Goal: Information Seeking & Learning: Learn about a topic

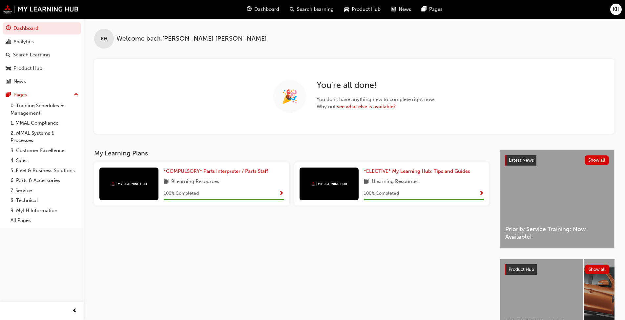
click at [328, 9] on span "KH" at bounding box center [616, 10] width 7 height 8
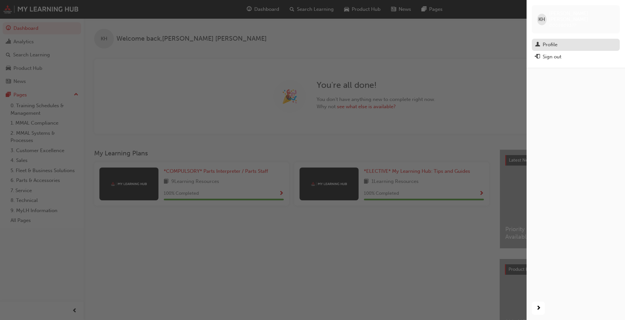
click at [328, 41] on div "Profile" at bounding box center [550, 45] width 15 height 8
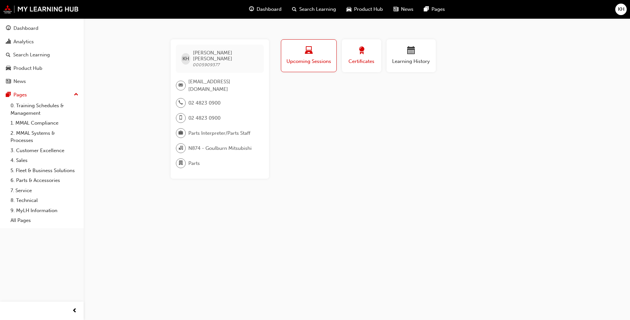
click at [328, 67] on button "Certificates" at bounding box center [361, 55] width 39 height 33
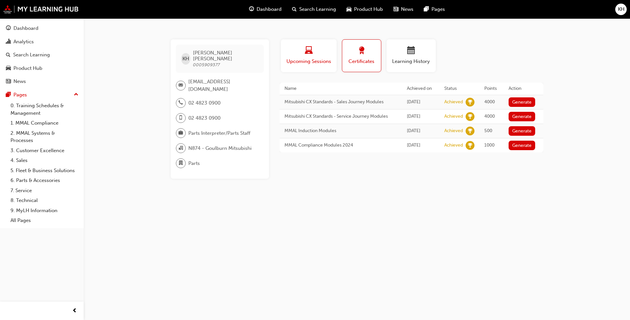
click at [315, 68] on button "Upcoming Sessions" at bounding box center [309, 55] width 56 height 33
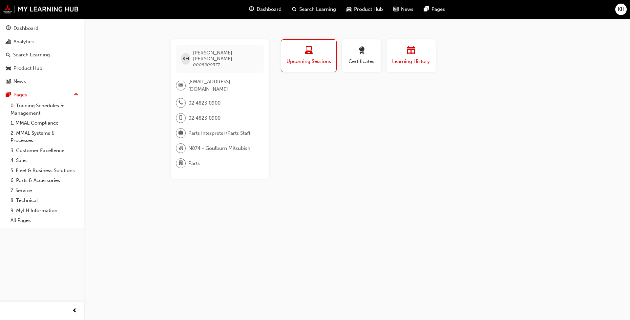
click at [328, 66] on button "Learning History" at bounding box center [411, 55] width 49 height 33
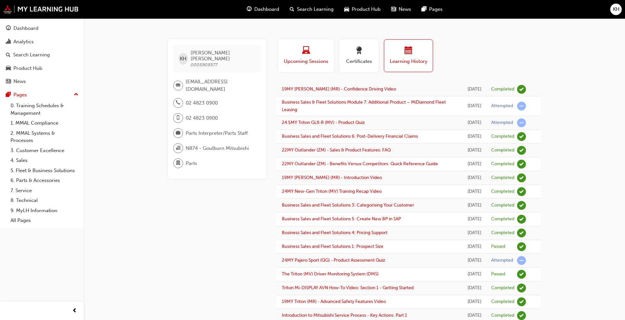
click at [284, 53] on div "button" at bounding box center [306, 52] width 46 height 10
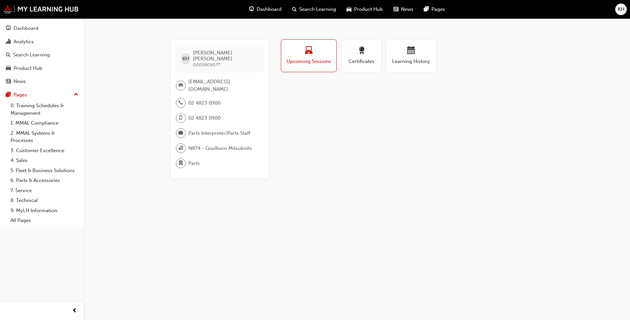
click at [322, 8] on span "Search Learning" at bounding box center [317, 10] width 37 height 8
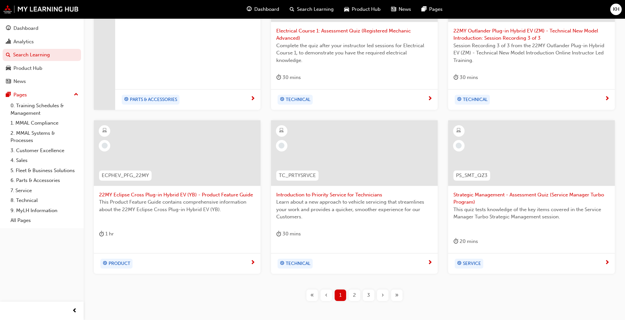
scroll to position [197, 0]
click at [328, 246] on div "2" at bounding box center [354, 294] width 11 height 11
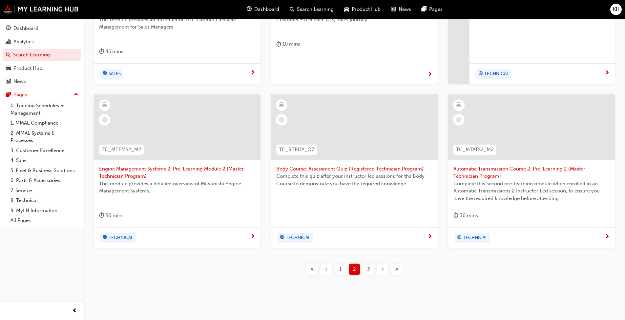
scroll to position [230, 0]
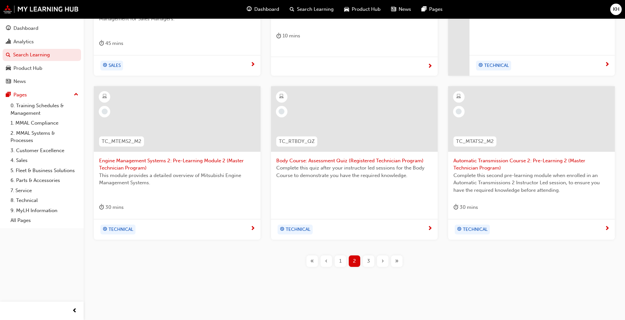
click at [328, 246] on span "3" at bounding box center [368, 262] width 3 height 8
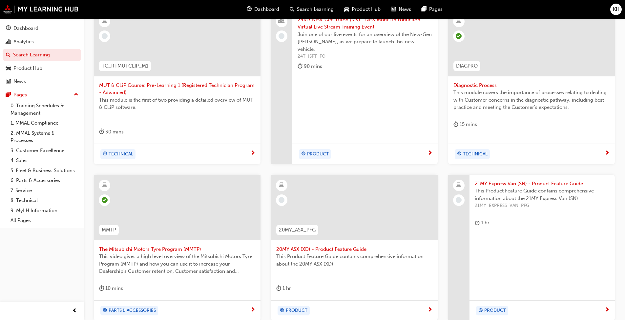
scroll to position [222, 0]
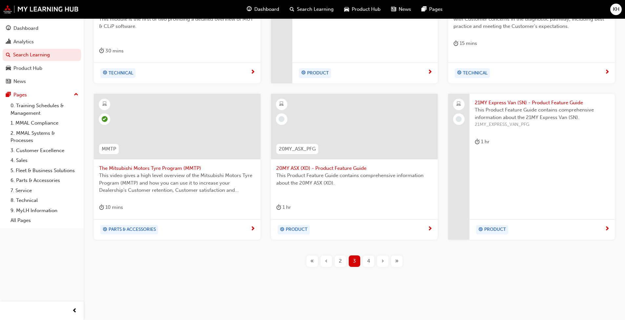
click at [328, 246] on div "4" at bounding box center [368, 261] width 11 height 11
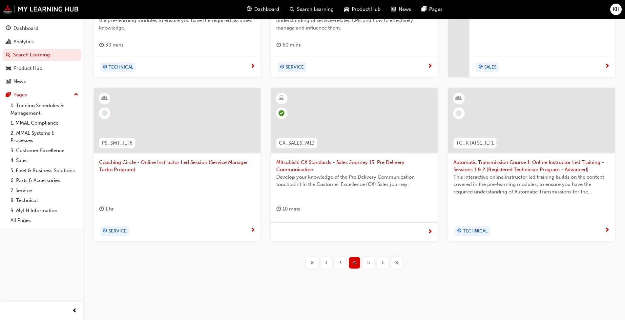
scroll to position [230, 0]
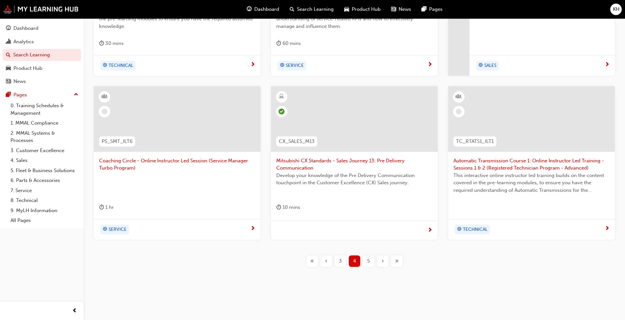
click at [328, 246] on span "5" at bounding box center [368, 262] width 3 height 8
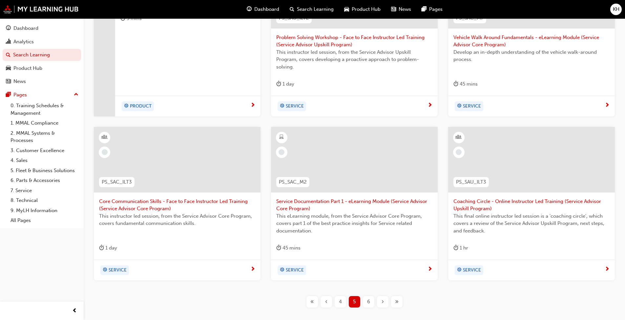
scroll to position [230, 0]
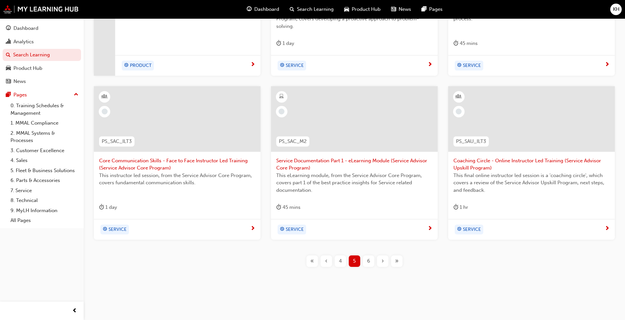
click at [328, 246] on div "6" at bounding box center [368, 261] width 11 height 11
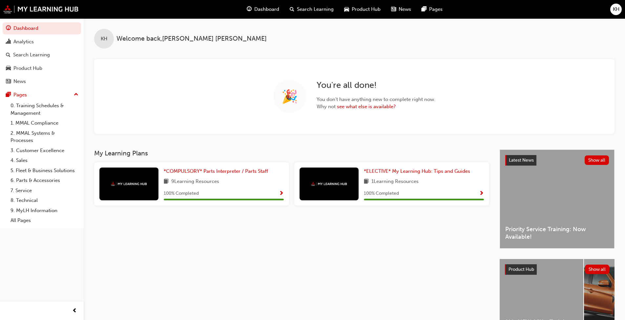
click at [306, 6] on span "Search Learning" at bounding box center [315, 10] width 37 height 8
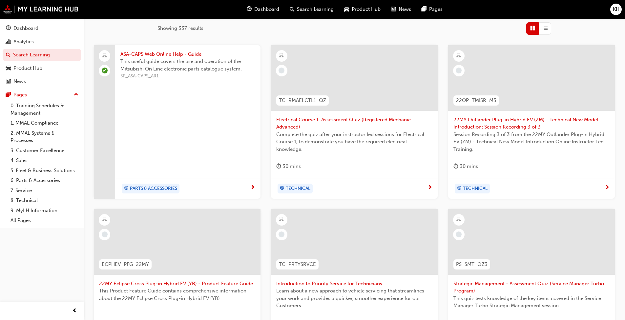
scroll to position [230, 0]
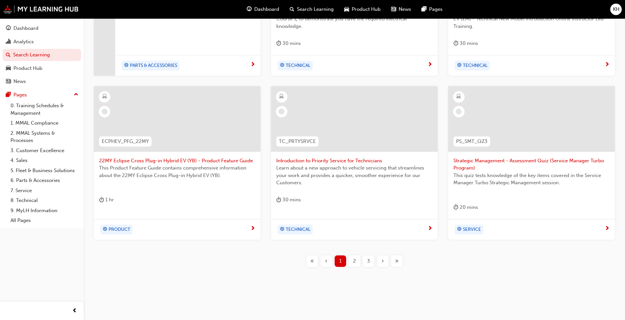
click at [328, 246] on div "›" at bounding box center [382, 261] width 11 height 11
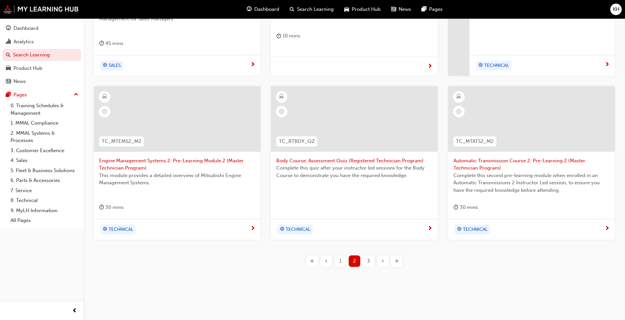
click at [328, 246] on div "›" at bounding box center [382, 261] width 11 height 11
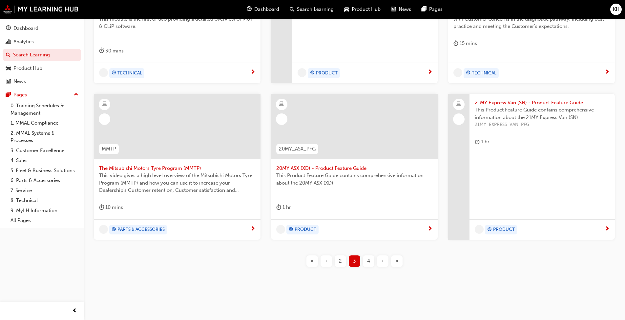
click at [328, 246] on div "›" at bounding box center [382, 261] width 11 height 11
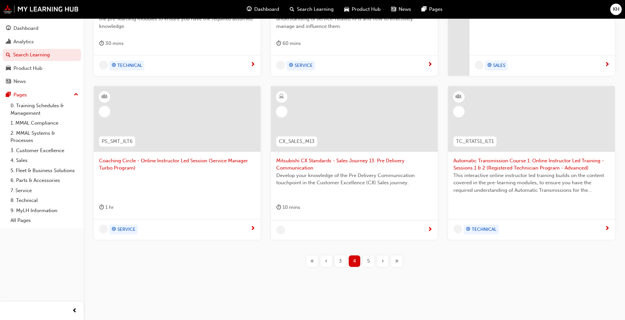
click at [328, 246] on div "›" at bounding box center [382, 261] width 11 height 11
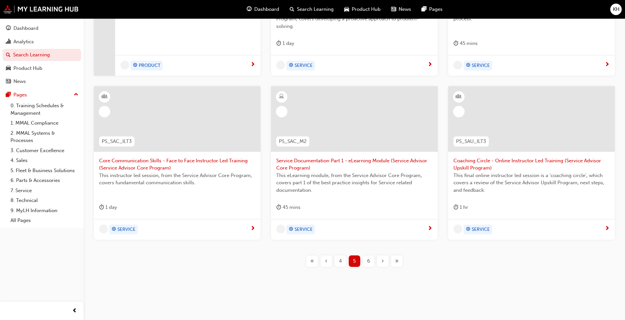
click at [328, 246] on div "›" at bounding box center [382, 261] width 11 height 11
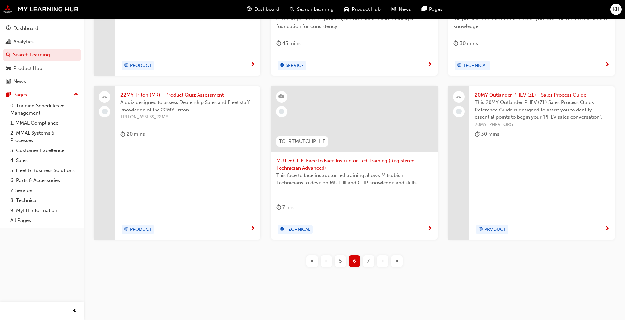
click at [328, 246] on div "›" at bounding box center [382, 261] width 11 height 11
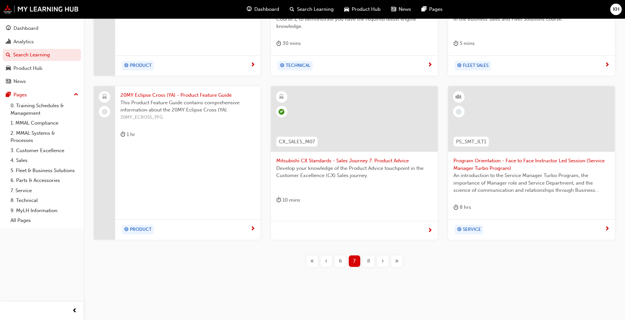
click at [328, 246] on span "›" at bounding box center [383, 262] width 2 height 8
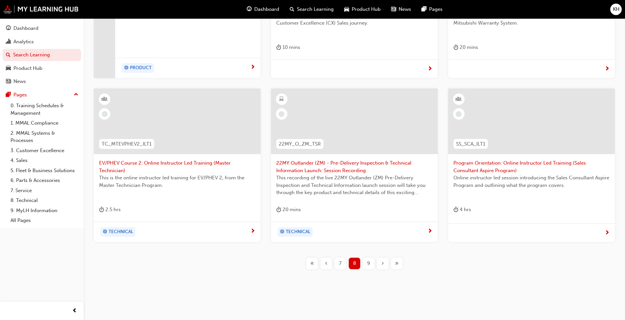
scroll to position [221, 0]
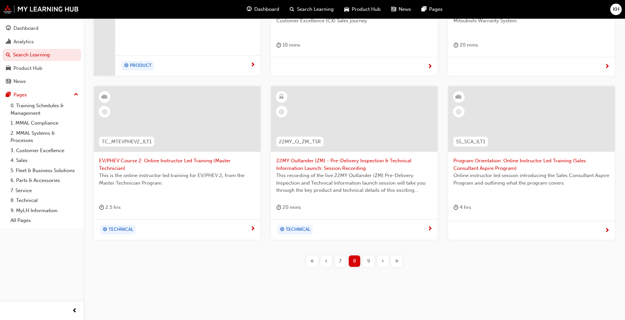
click at [328, 246] on span "›" at bounding box center [383, 262] width 2 height 8
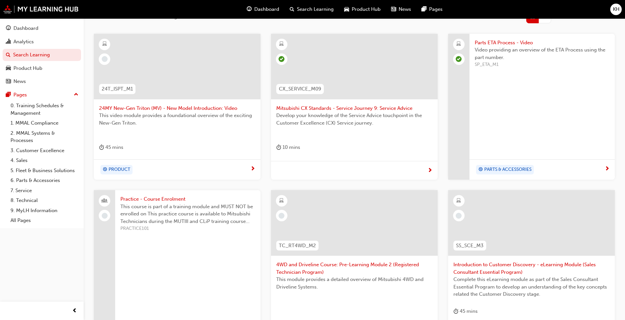
scroll to position [222, 0]
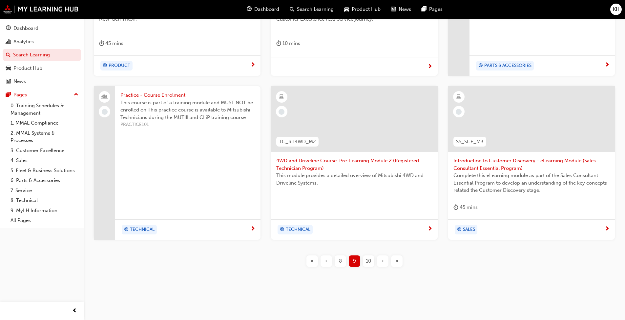
click at [328, 246] on span "10" at bounding box center [368, 262] width 5 height 8
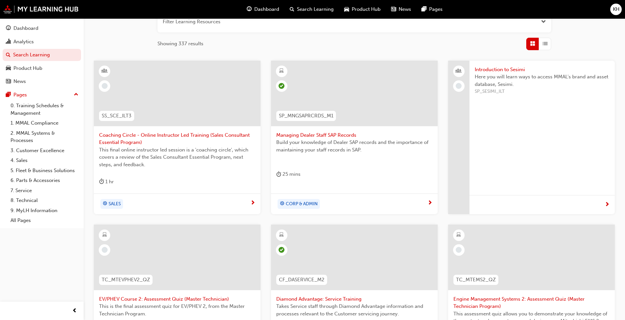
scroll to position [91, 0]
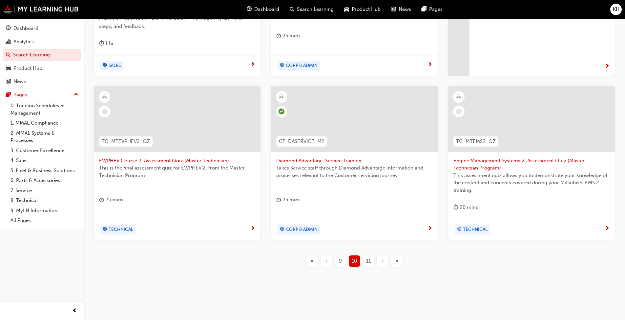
click at [328, 246] on span "11" at bounding box center [368, 262] width 5 height 8
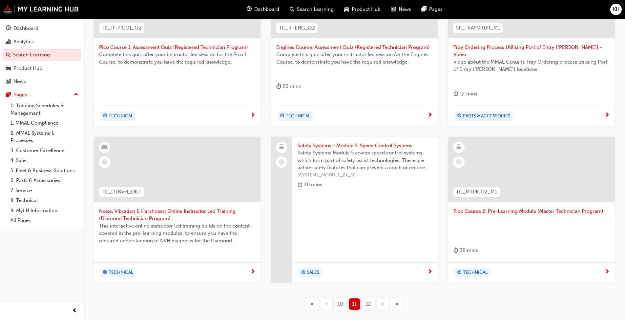
scroll to position [215, 0]
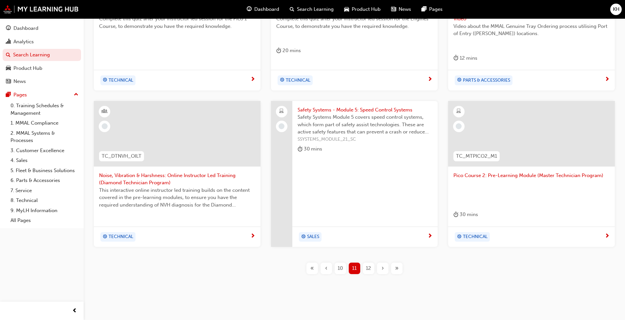
click at [328, 246] on span "12" at bounding box center [368, 269] width 5 height 8
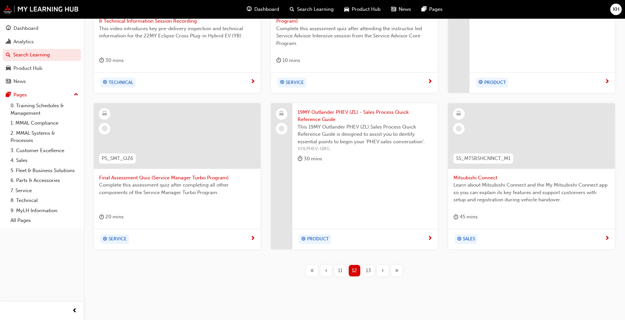
scroll to position [215, 0]
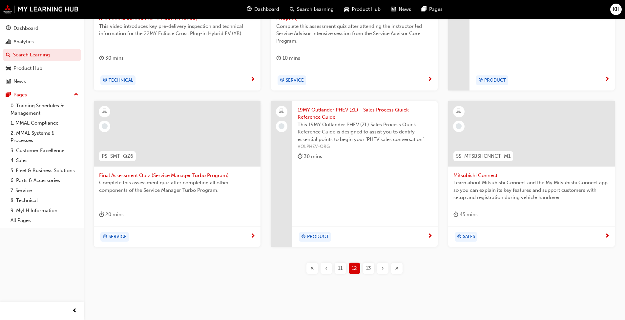
click at [328, 246] on span "13" at bounding box center [368, 269] width 5 height 8
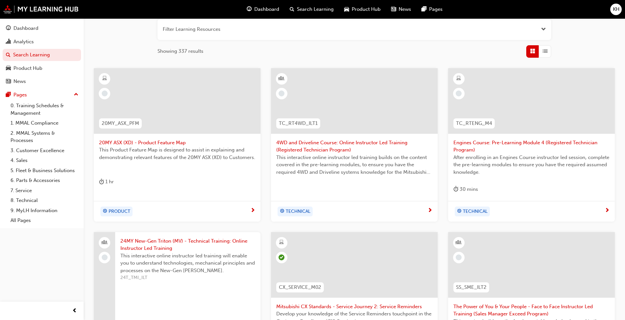
scroll to position [230, 0]
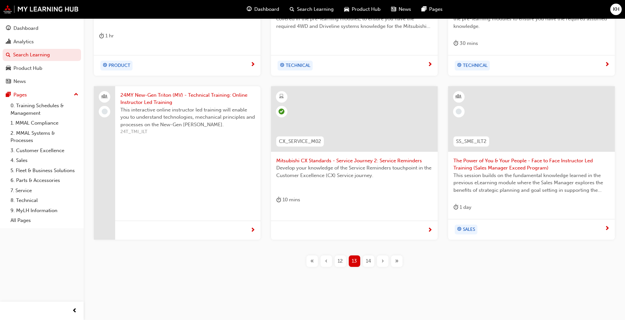
click at [328, 246] on div "14" at bounding box center [368, 261] width 11 height 11
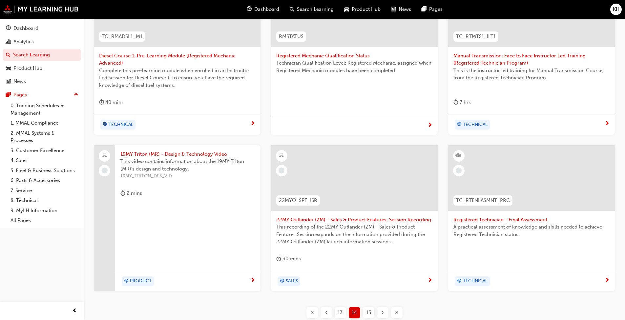
scroll to position [124, 0]
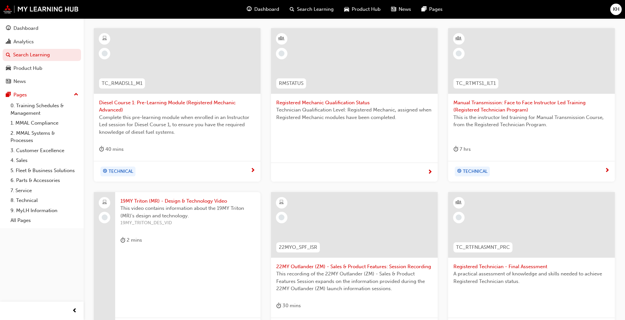
click at [193, 207] on span "This video contains information about the 19MY Triton (MR)'s design and technol…" at bounding box center [188, 212] width 135 height 15
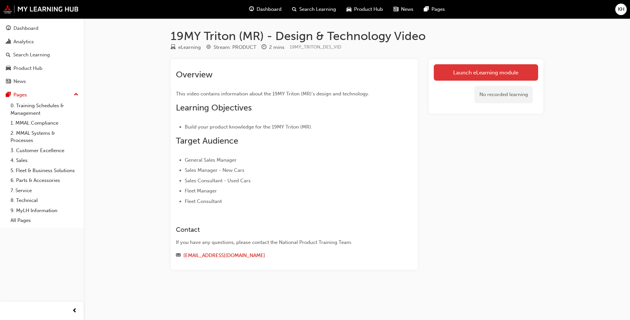
click at [328, 73] on link "Launch eLearning module" at bounding box center [486, 72] width 104 height 16
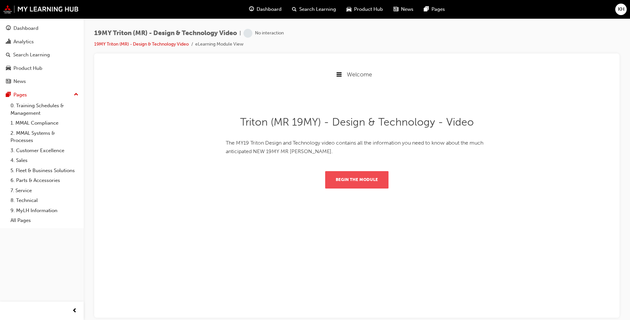
click at [328, 179] on button "Begin the module" at bounding box center [356, 179] width 63 height 17
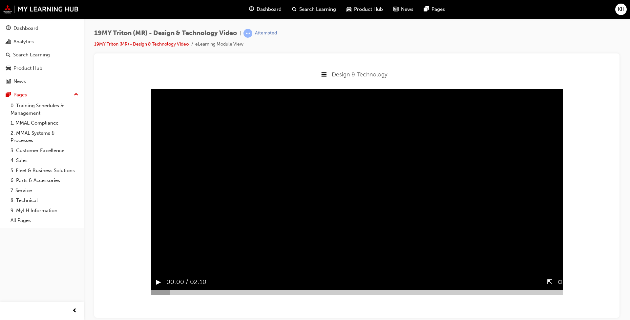
click at [157, 246] on button "▶︎" at bounding box center [158, 282] width 5 height 10
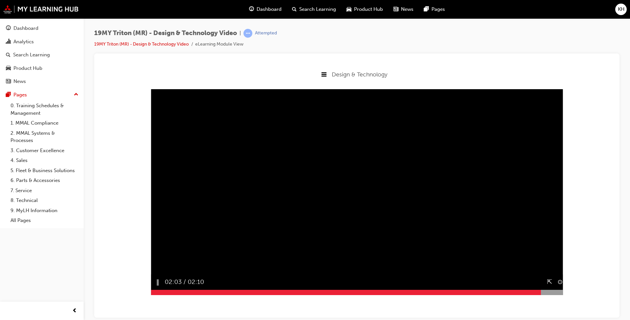
scroll to position [61, 0]
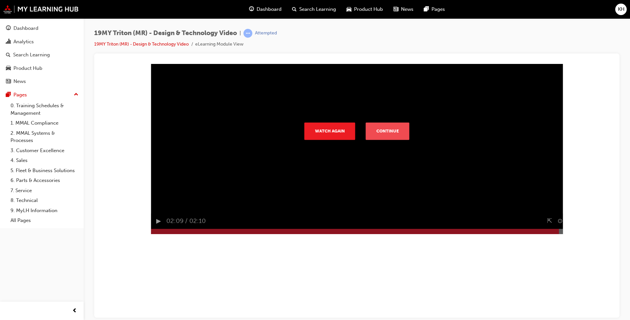
click at [328, 140] on button "Continue" at bounding box center [388, 130] width 44 height 17
